Goal: Task Accomplishment & Management: Manage account settings

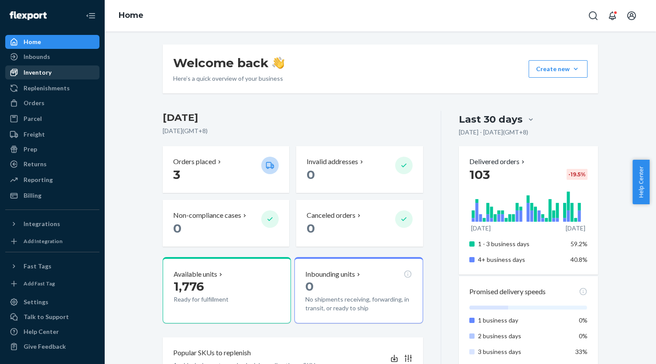
click at [50, 78] on div "Inventory" at bounding box center [52, 72] width 92 height 12
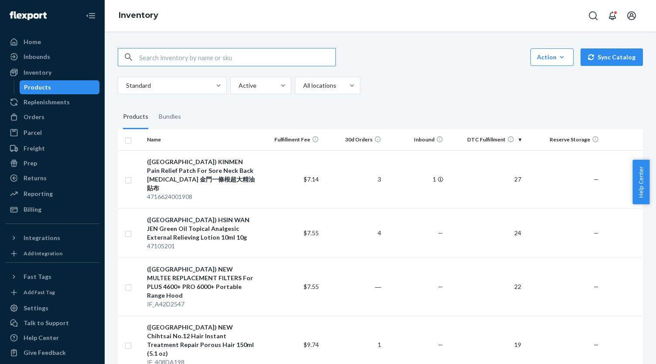
click at [199, 63] on input "text" at bounding box center [237, 56] width 196 height 17
paste input "9786263558434"
type input "9786263558434"
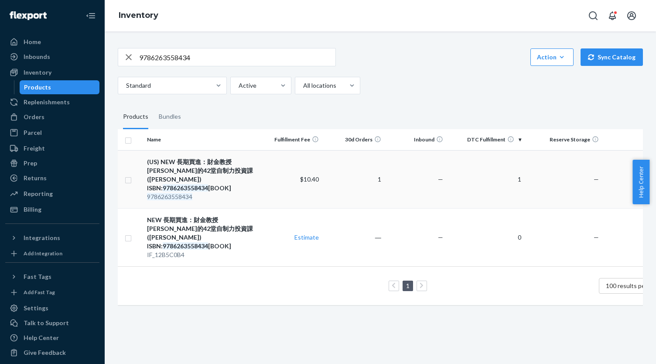
click at [225, 169] on div "(US) NEW 長期買進：財金教授[PERSON_NAME]的42堂自制力投資課 ([PERSON_NAME]) ISBN: 9786263558434 […" at bounding box center [201, 174] width 109 height 35
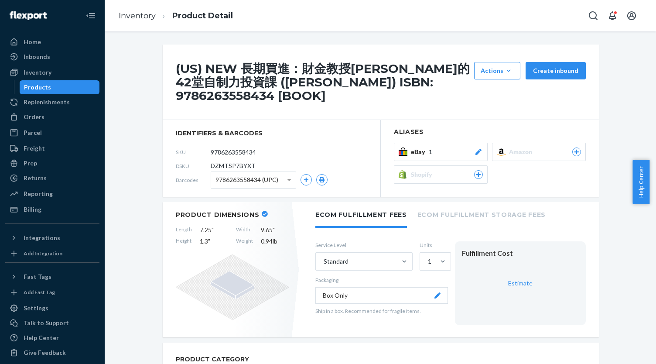
click at [455, 145] on button "eBay 1" at bounding box center [441, 152] width 94 height 18
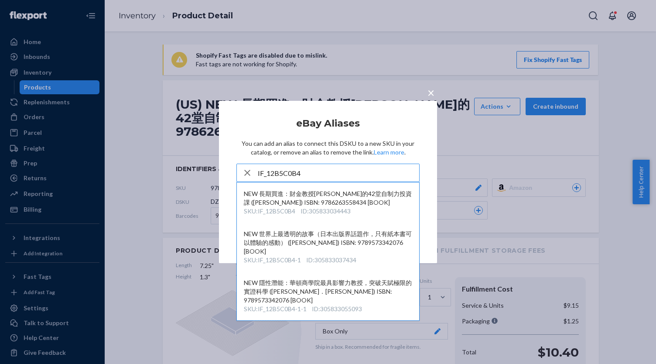
type input "IF_12B5C0B4"
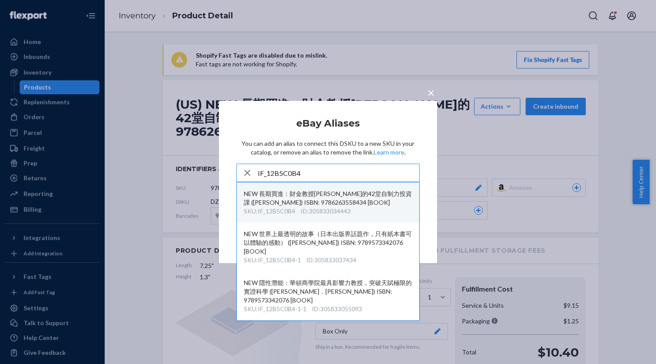
click at [327, 201] on div "NEW 長期買進：財金教授[PERSON_NAME]的42堂自制力投資課 ([PERSON_NAME]) ISBN: 9786263558434 [BOOK]" at bounding box center [328, 197] width 168 height 17
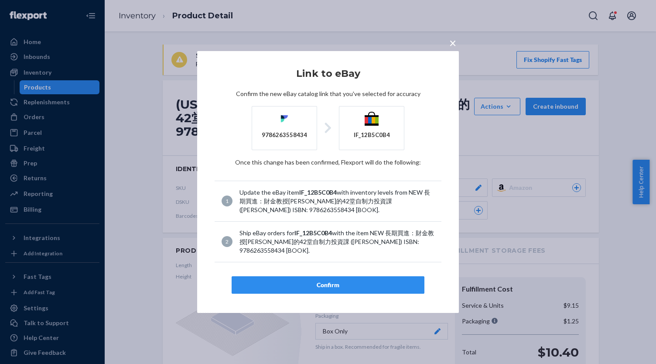
click at [344, 276] on button "Confirm" at bounding box center [327, 284] width 193 height 17
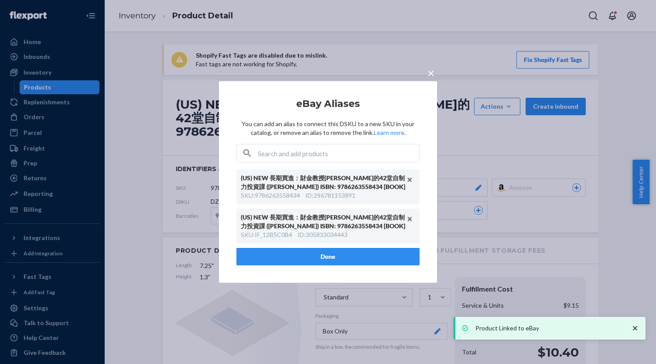
click at [331, 251] on button "Done" at bounding box center [327, 256] width 183 height 17
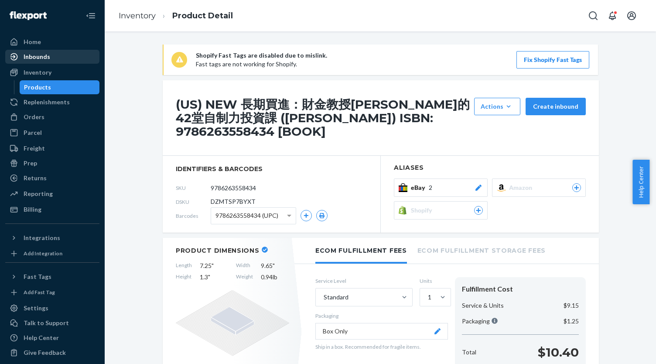
drag, startPoint x: 50, startPoint y: 85, endPoint x: 43, endPoint y: 62, distance: 24.1
click at [50, 85] on div "Products" at bounding box center [59, 87] width 78 height 12
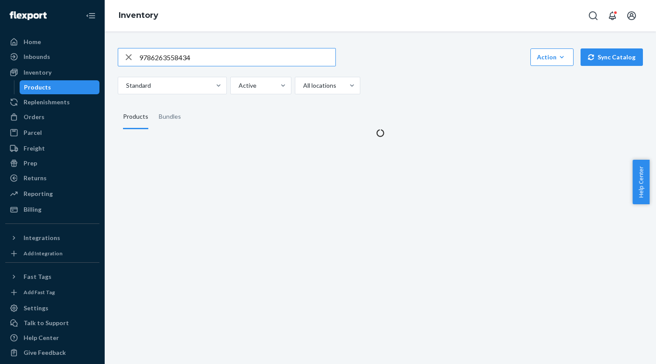
click at [197, 57] on input "9786263558434" at bounding box center [237, 56] width 196 height 17
type input "9789863989202"
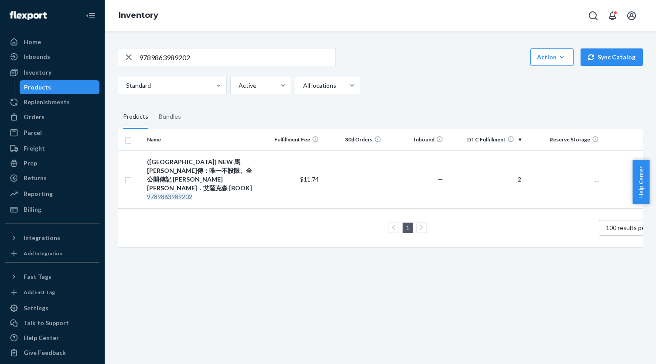
click at [234, 167] on div "([GEOGRAPHIC_DATA]) NEW 馬[PERSON_NAME]傳：唯一不設限、全公開傳記 [PERSON_NAME] [PERSON_NAME]…" at bounding box center [201, 174] width 109 height 35
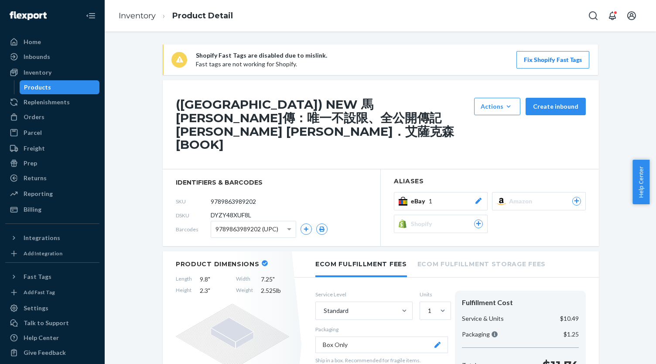
drag, startPoint x: 448, startPoint y: 157, endPoint x: 452, endPoint y: 167, distance: 11.0
click at [449, 178] on h2 "Aliases" at bounding box center [490, 181] width 192 height 7
click at [452, 197] on div "eBay 1" at bounding box center [447, 201] width 72 height 9
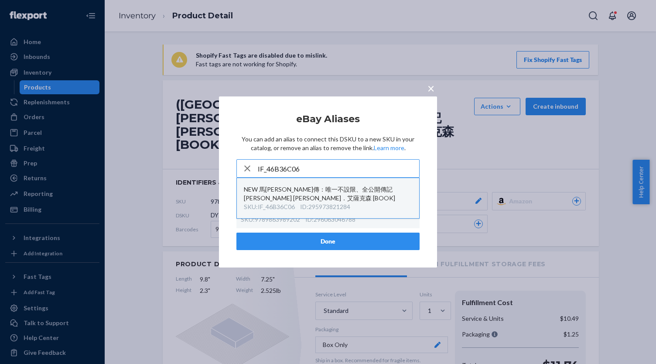
type input "IF_46B36C06"
click at [327, 200] on div "NEW 馬[PERSON_NAME]傳：唯一不設限、全公開傳記 [PERSON_NAME] [PERSON_NAME]．艾薩克森 [BOOK]" at bounding box center [328, 193] width 168 height 17
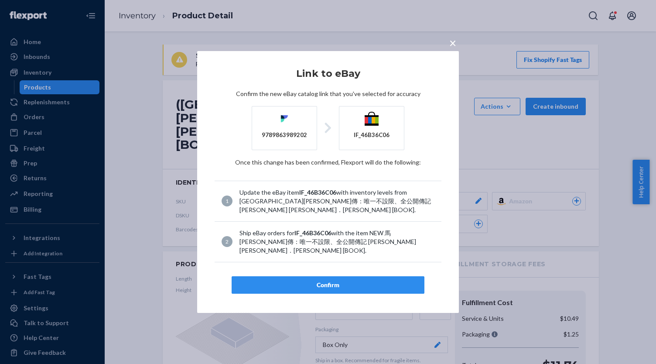
click at [329, 280] on div "Confirm" at bounding box center [328, 284] width 178 height 9
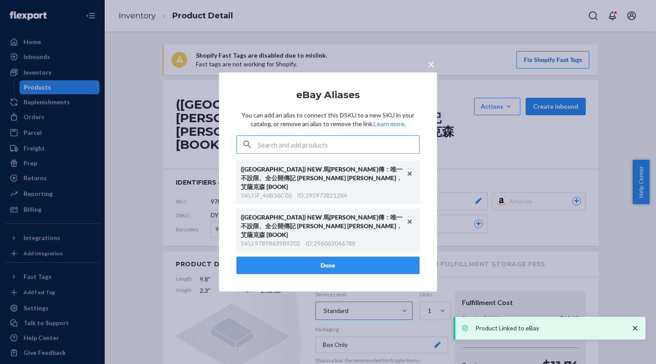
click at [338, 256] on button "Done" at bounding box center [327, 264] width 183 height 17
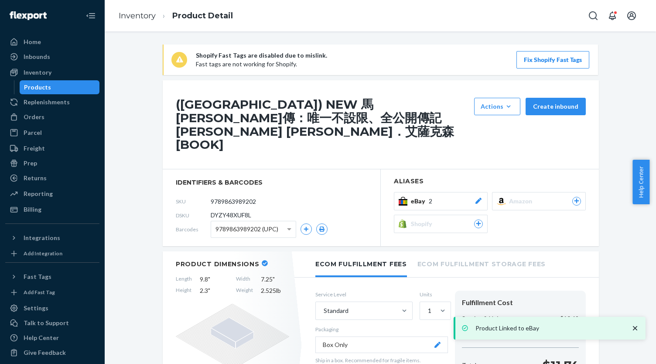
click at [81, 89] on div "Products" at bounding box center [59, 87] width 78 height 12
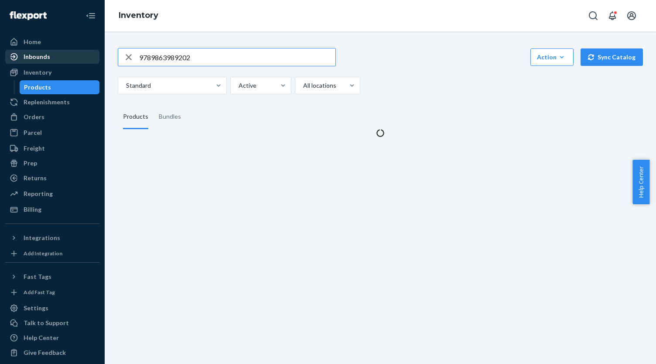
drag, startPoint x: 194, startPoint y: 53, endPoint x: 89, endPoint y: 54, distance: 105.1
click at [89, 54] on div "Home Inbounds Shipping Plans Problems Inventory Products Replenishments Orders …" at bounding box center [328, 182] width 656 height 364
type input "9786264171373"
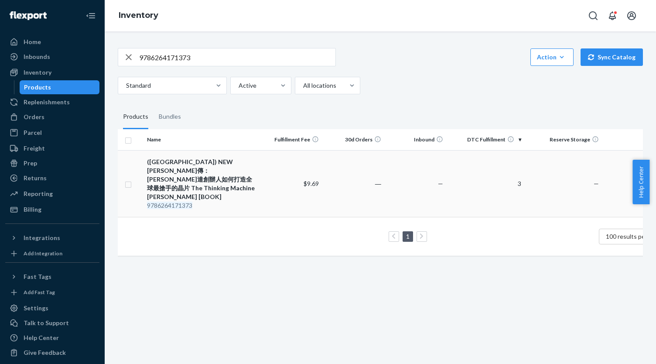
click at [201, 162] on div "([GEOGRAPHIC_DATA]) NEW [PERSON_NAME]傳：[PERSON_NAME]達創辦人如何打造全球最搶手的晶片 The Thinki…" at bounding box center [201, 179] width 109 height 44
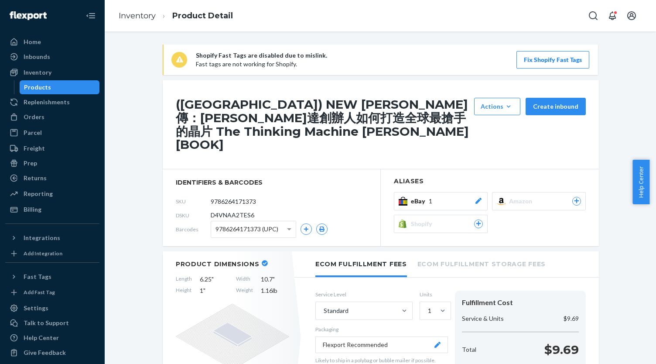
click at [456, 194] on button "eBay 1" at bounding box center [441, 201] width 94 height 18
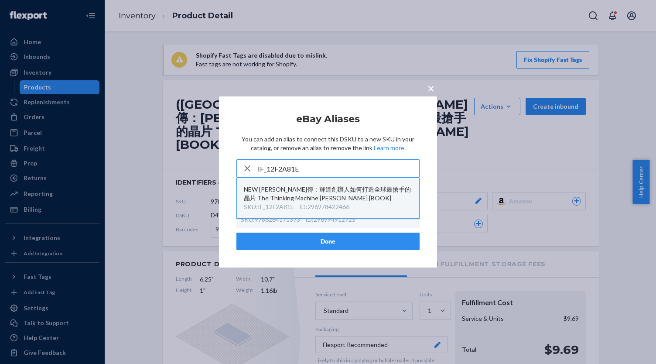
type input "IF_12F2A81E"
click at [332, 202] on div "NEW [PERSON_NAME]傳：輝達創辦人如何打造全球最搶手的晶片 The Thinking Machine [PERSON_NAME] [BOOK]" at bounding box center [328, 193] width 168 height 17
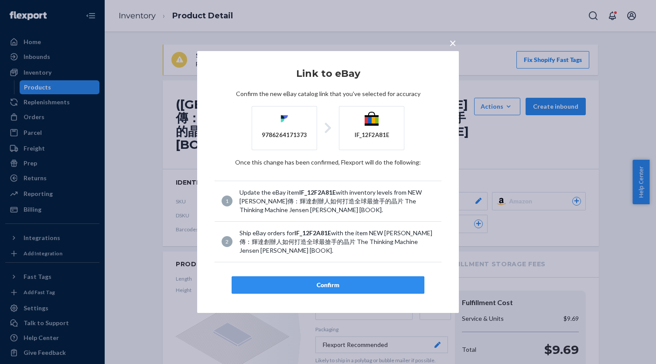
click at [333, 280] on div "Confirm" at bounding box center [328, 284] width 178 height 9
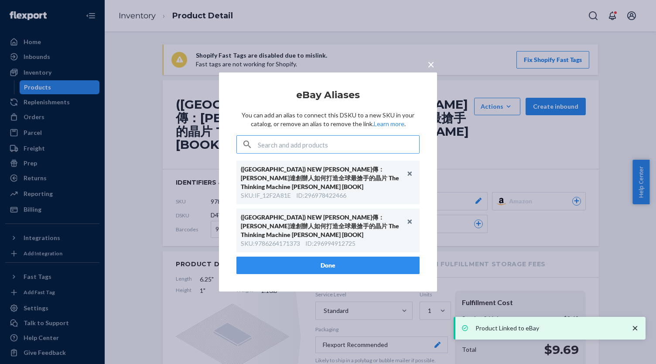
click at [319, 256] on button "Done" at bounding box center [327, 264] width 183 height 17
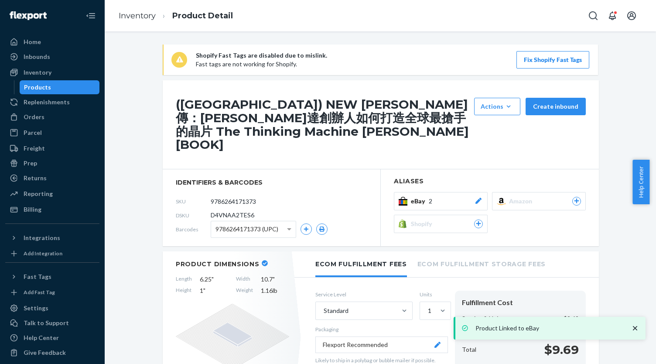
click at [70, 88] on div "Products" at bounding box center [59, 87] width 78 height 12
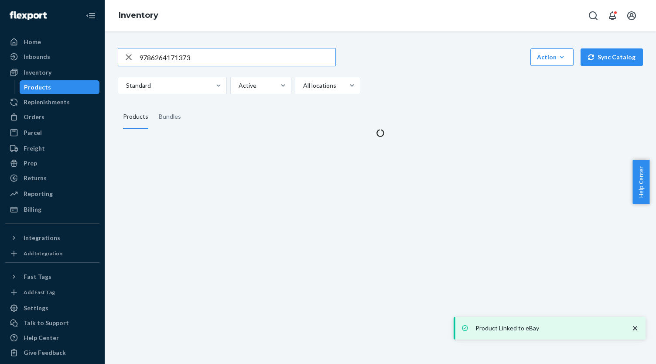
click at [235, 59] on input "9786264171373" at bounding box center [237, 56] width 196 height 17
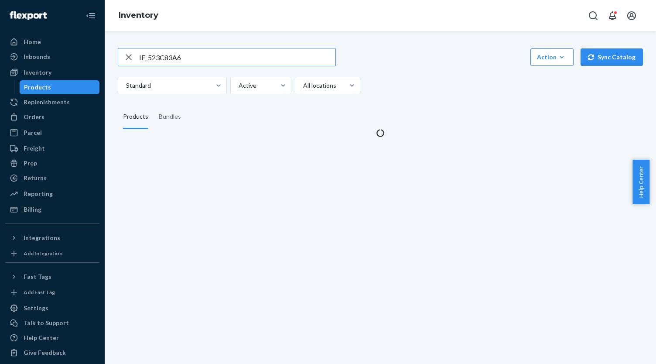
type input "IF_523C83A6"
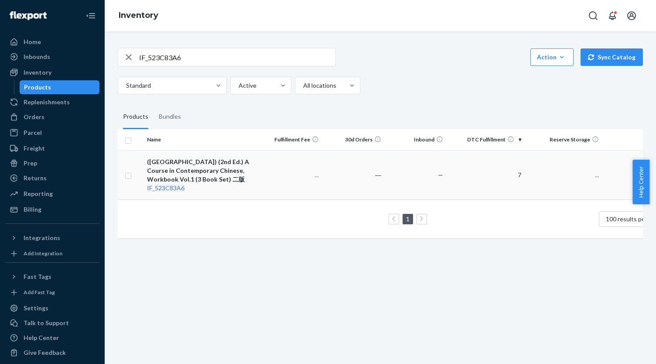
click at [203, 170] on div "([GEOGRAPHIC_DATA]) (2nd Ed.) A Course in Contemporary Chinese, Workbook Vol.1 …" at bounding box center [201, 170] width 109 height 26
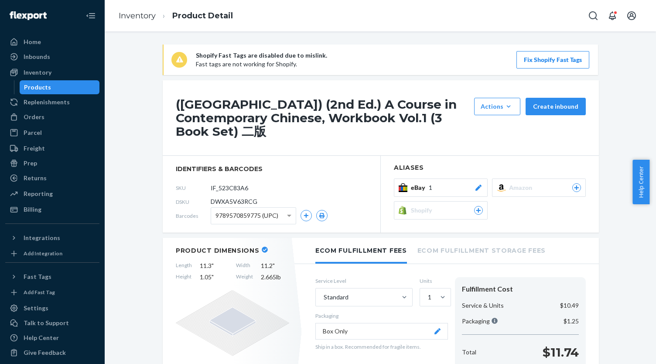
click at [475, 184] on icon at bounding box center [478, 187] width 6 height 6
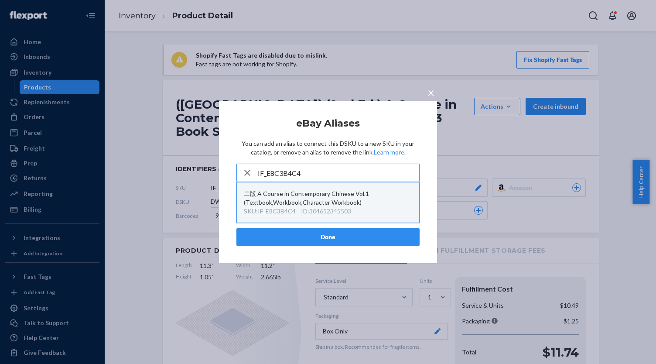
type input "IF_E8C3B4C4"
click at [321, 203] on div "二版 A Course in Contemporary Chinese Vol.1 (Textbook,Workbook,Character Workbook)" at bounding box center [328, 197] width 168 height 17
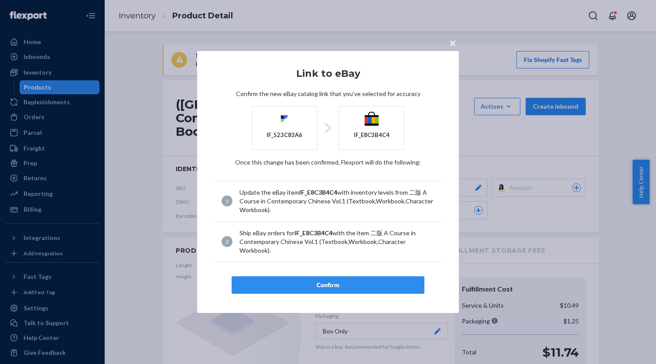
click at [344, 276] on button "Confirm" at bounding box center [327, 284] width 193 height 17
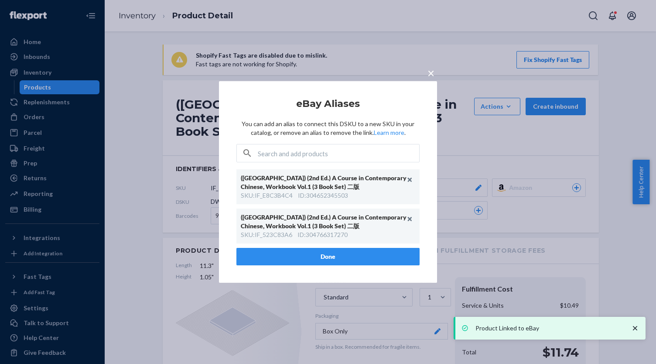
click at [345, 254] on button "Done" at bounding box center [327, 256] width 183 height 17
